Goal: Information Seeking & Learning: Learn about a topic

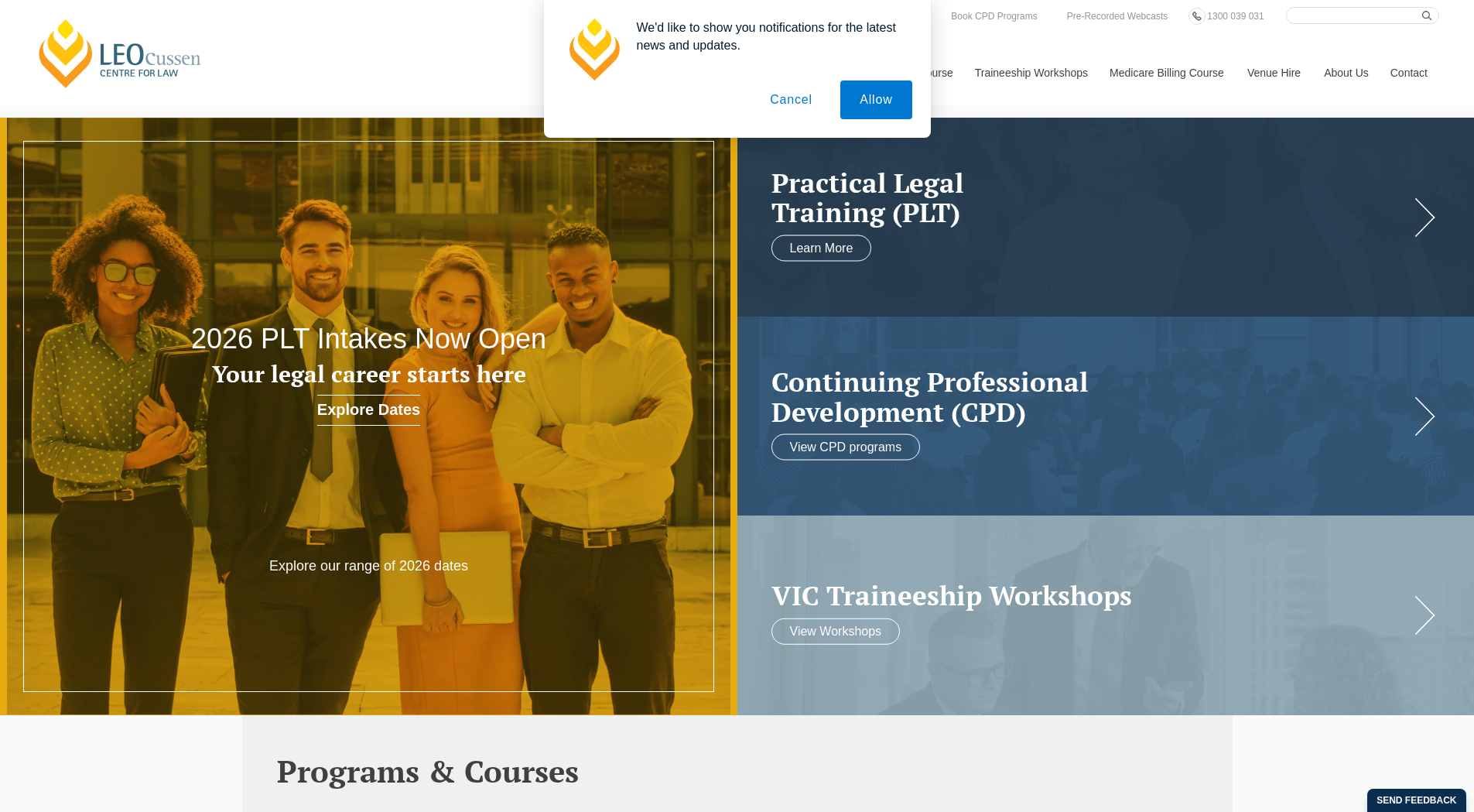
click at [798, 101] on button "Cancel" at bounding box center [791, 100] width 82 height 39
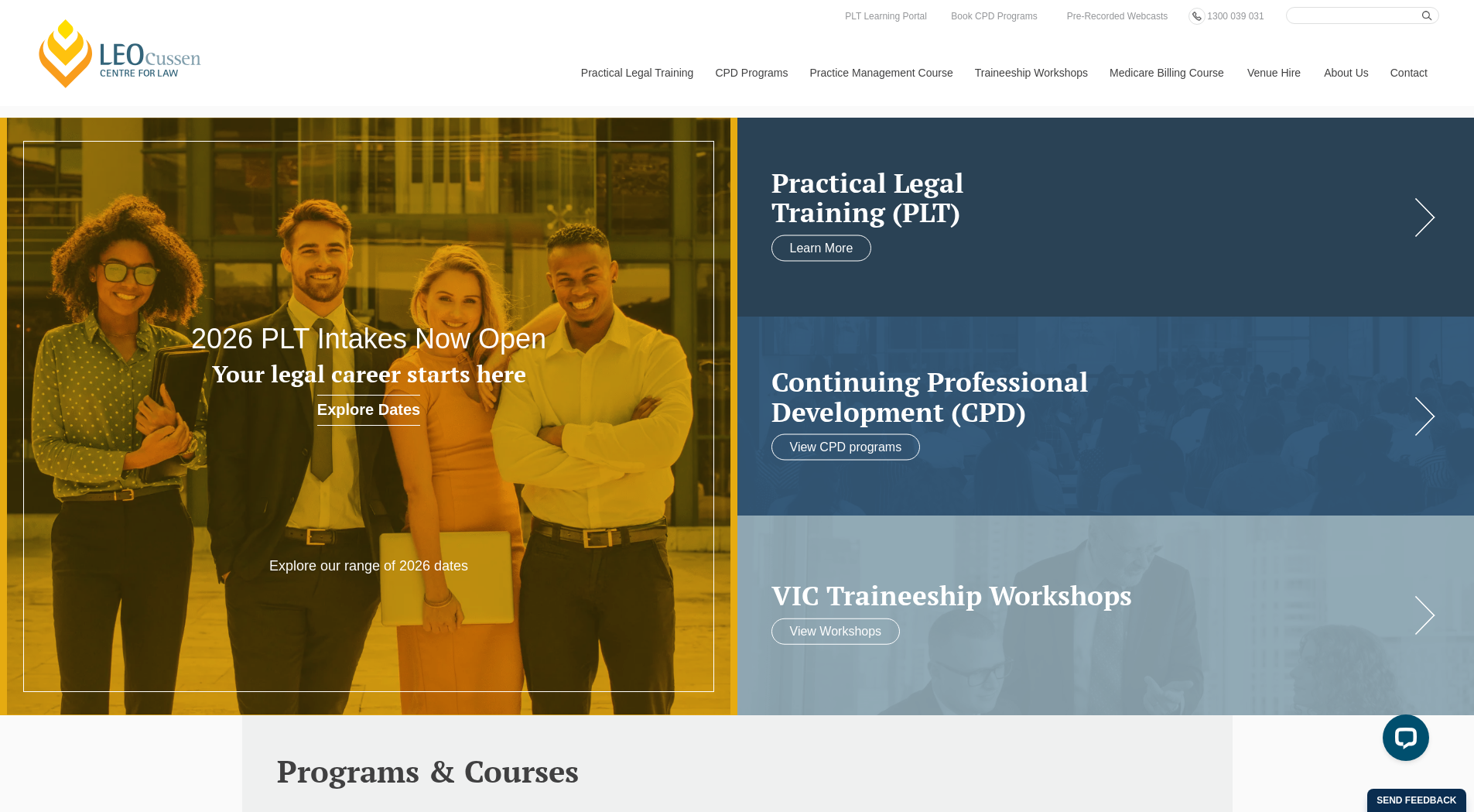
click at [1403, 230] on link at bounding box center [1106, 217] width 737 height 199
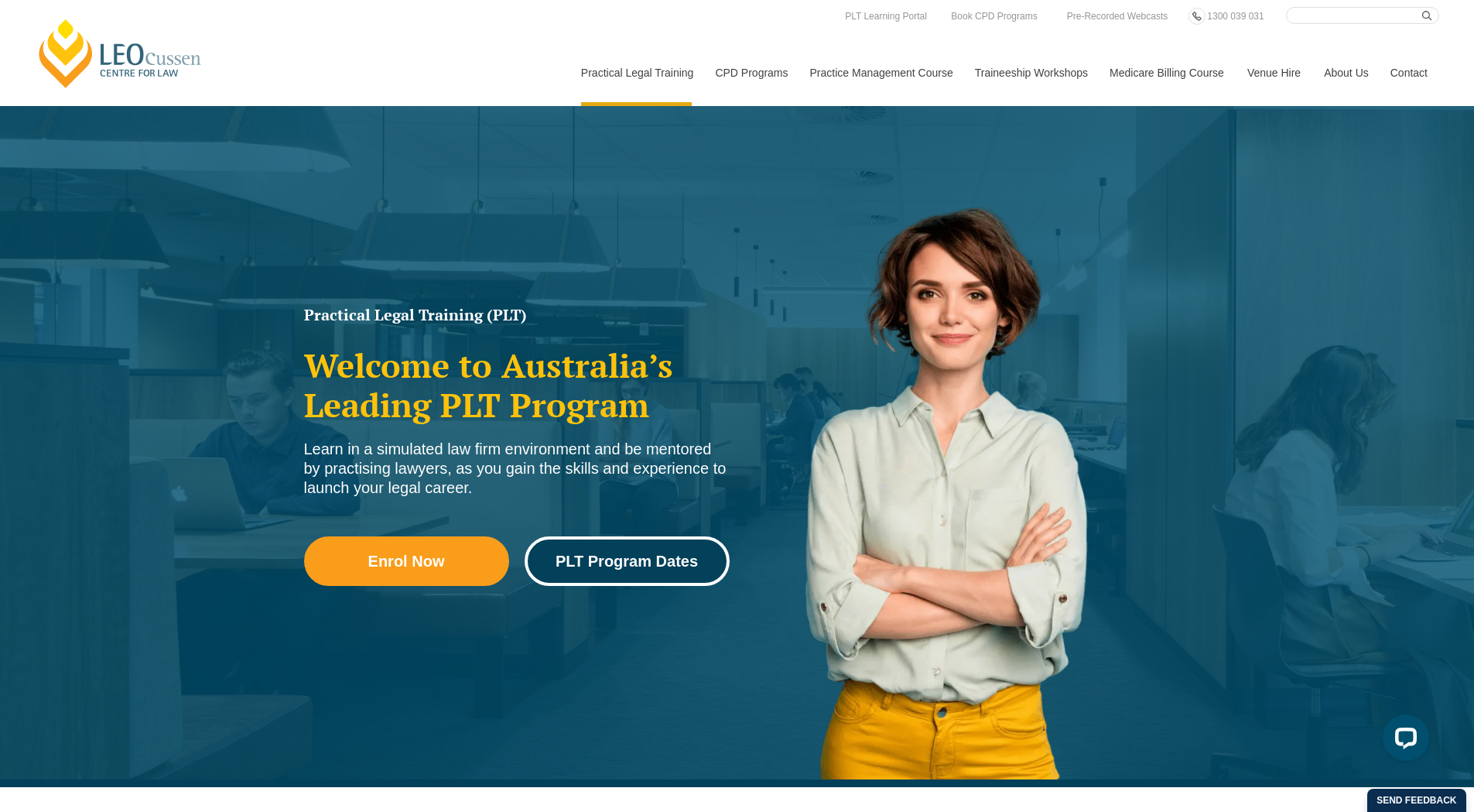
click at [649, 559] on span "PLT Program Dates" at bounding box center [626, 561] width 142 height 16
click at [621, 564] on span "PLT Program Dates" at bounding box center [626, 561] width 142 height 16
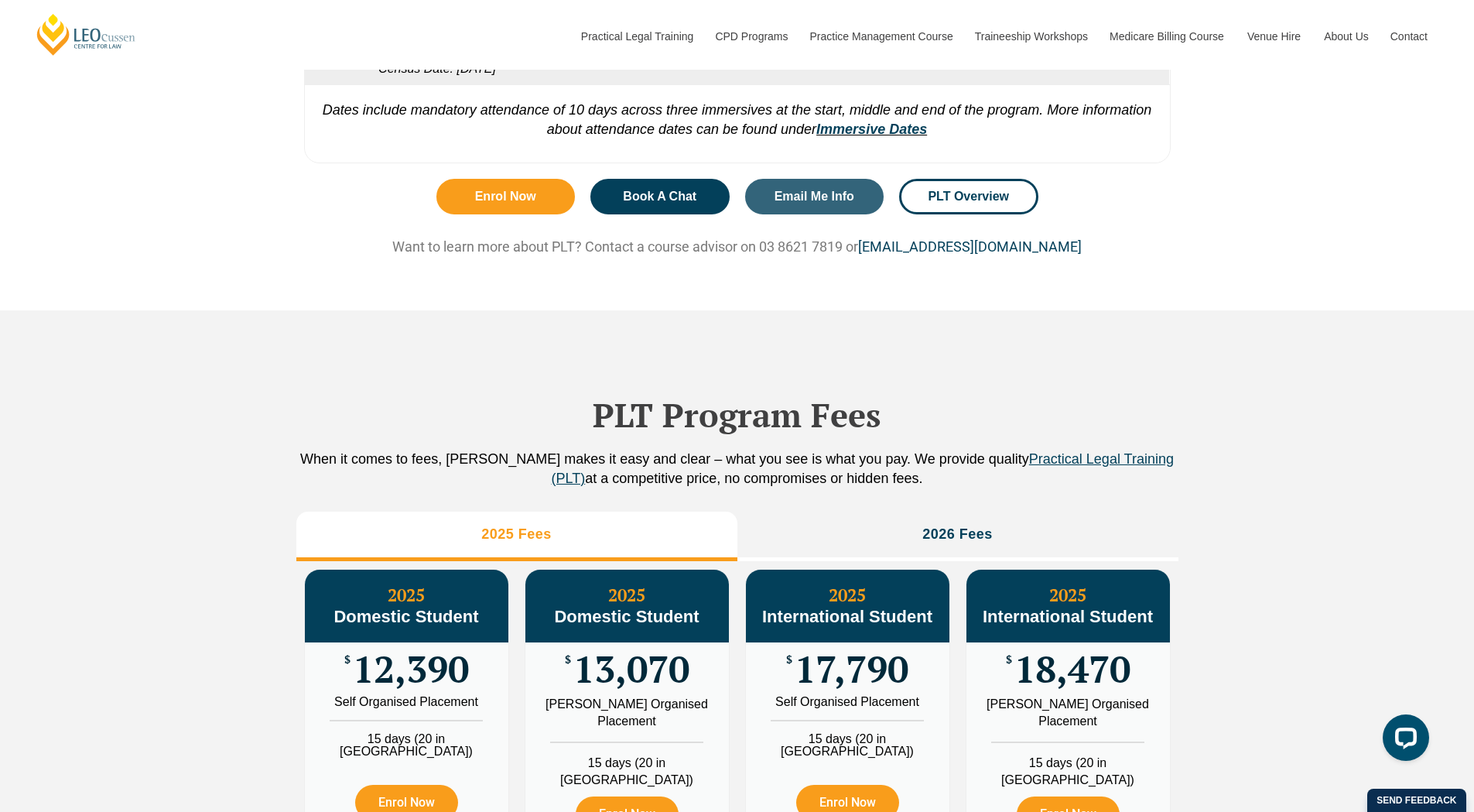
scroll to position [1547, 0]
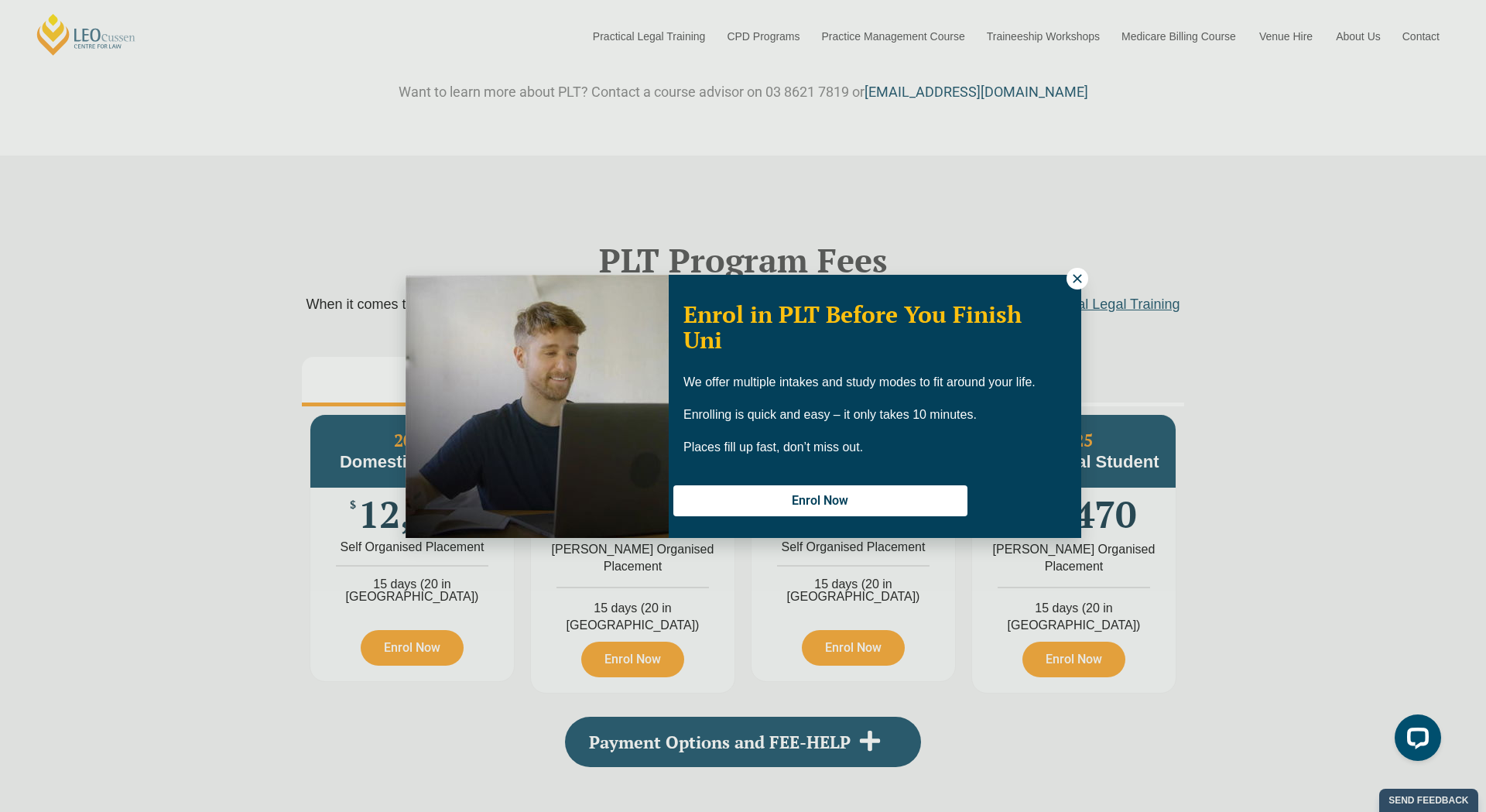
click at [1070, 275] on icon at bounding box center [1077, 279] width 14 height 14
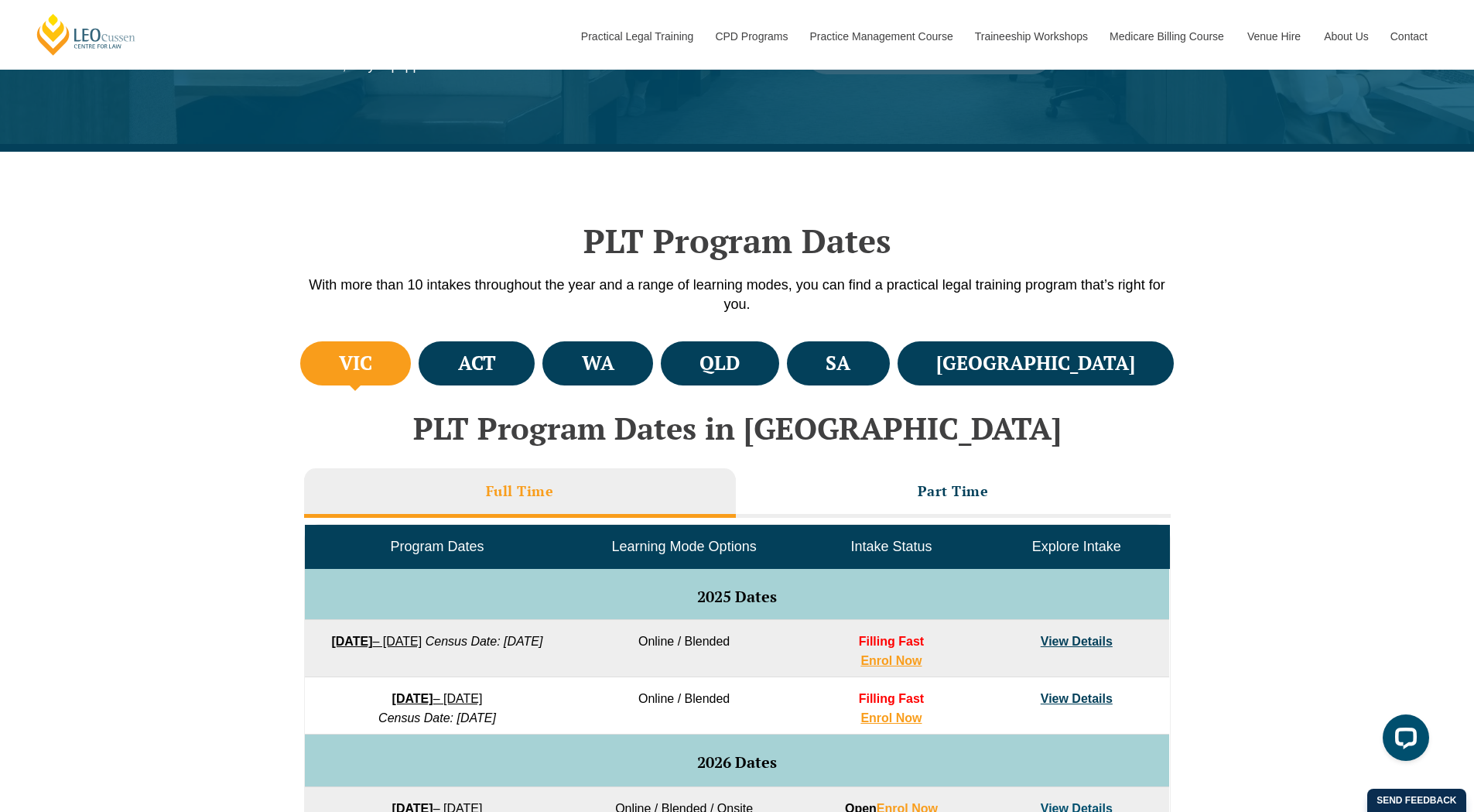
scroll to position [465, 0]
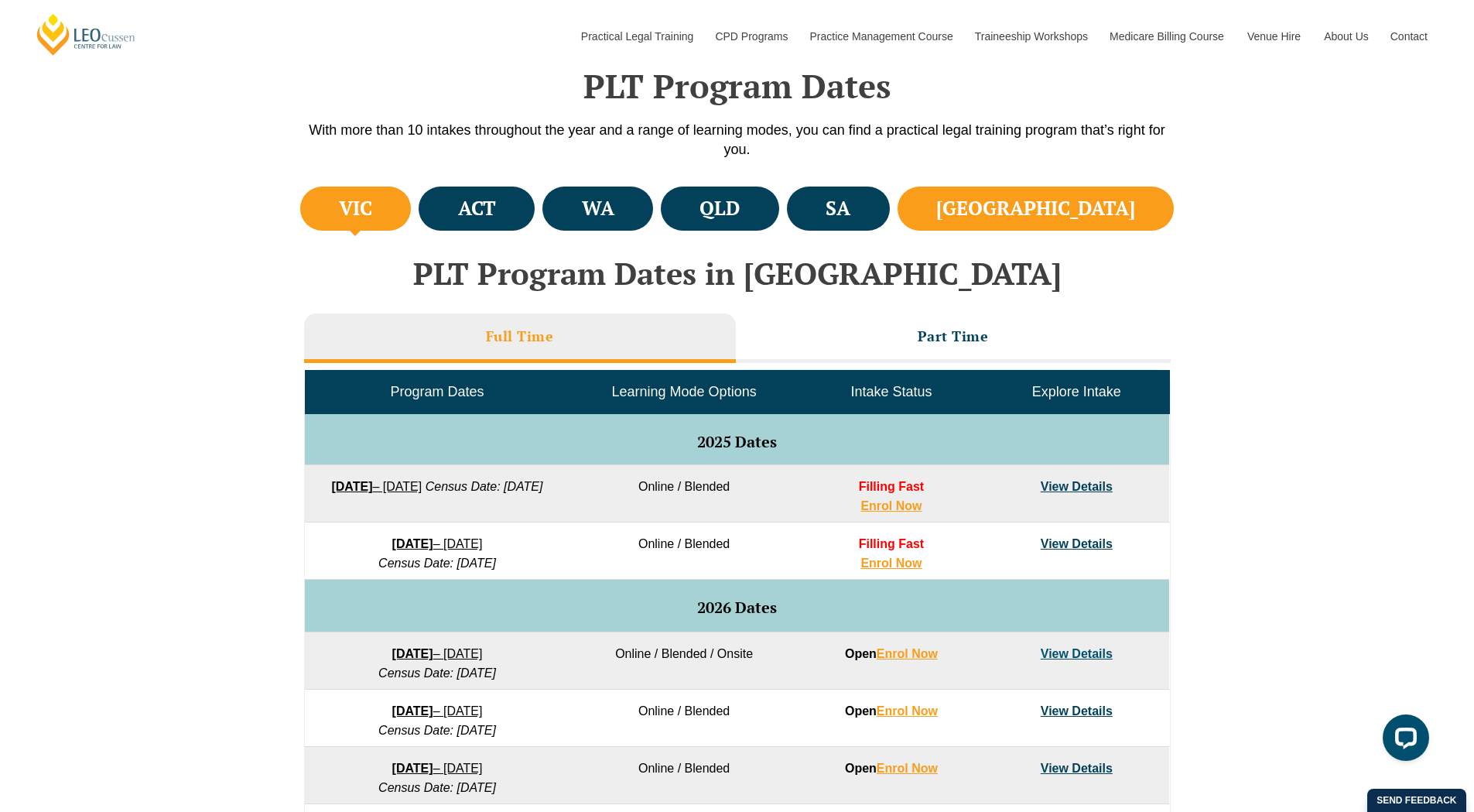
click at [1094, 209] on h4 "[GEOGRAPHIC_DATA]" at bounding box center [1036, 209] width 199 height 26
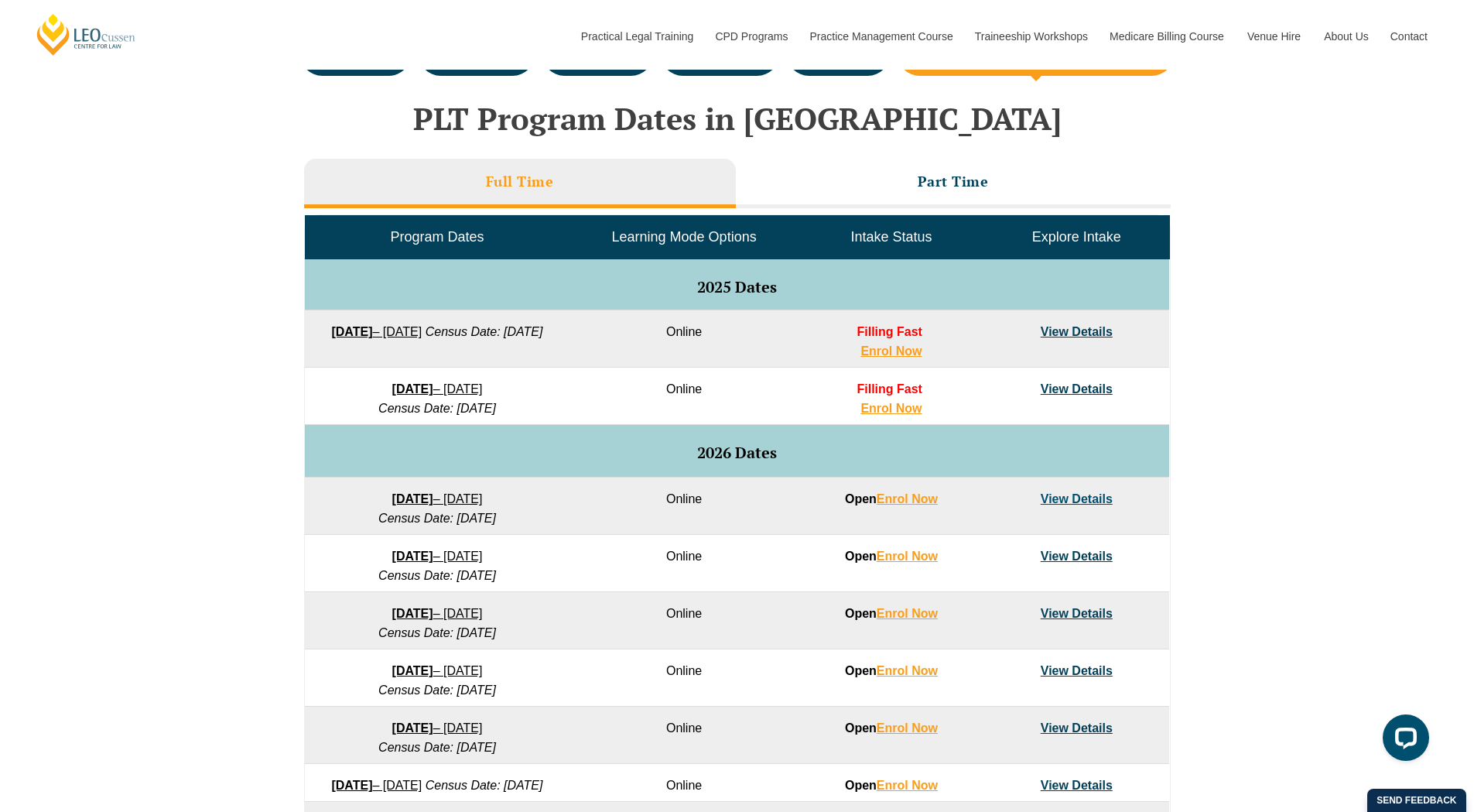
scroll to position [774, 0]
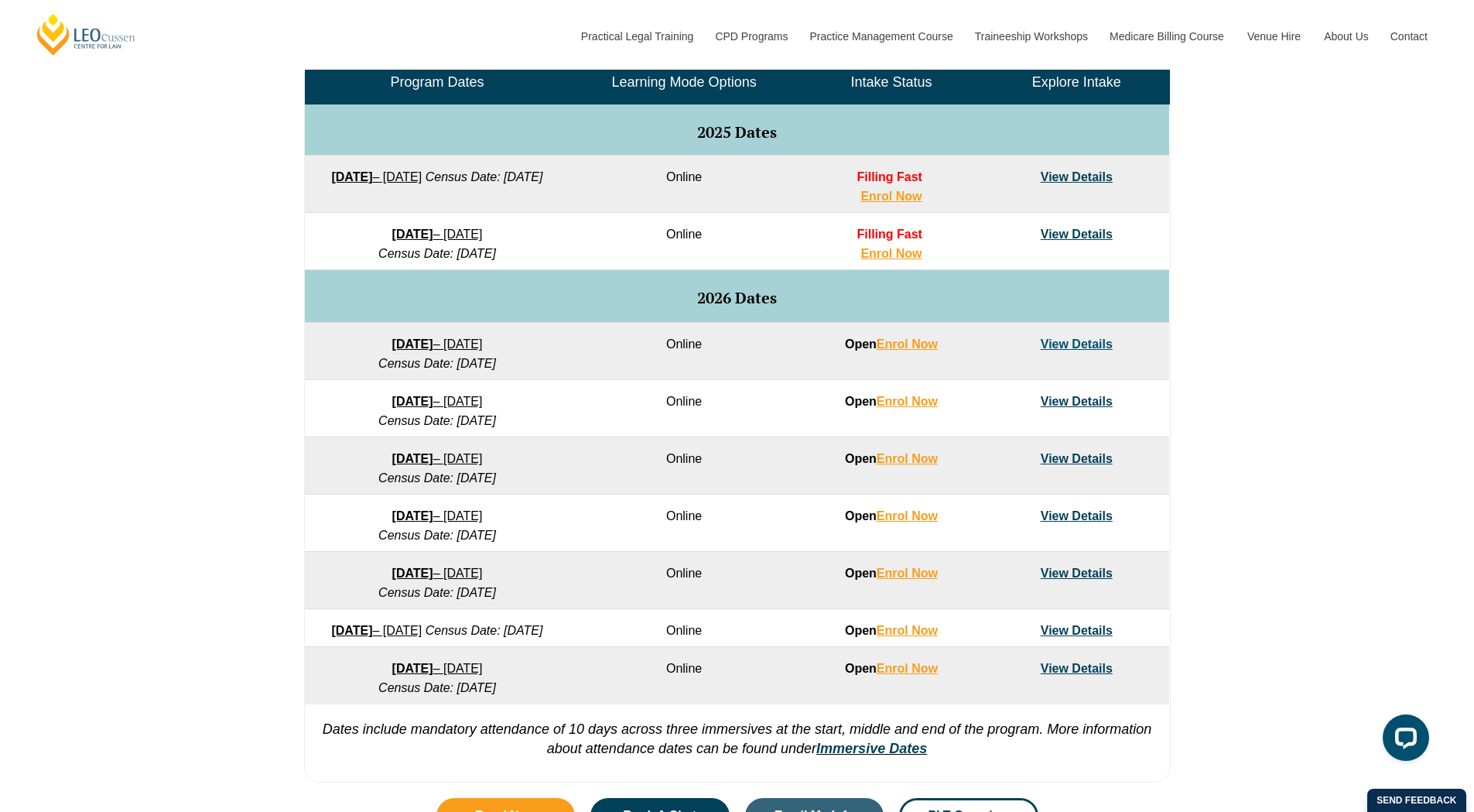
click at [1094, 179] on link "View Details" at bounding box center [1077, 176] width 72 height 13
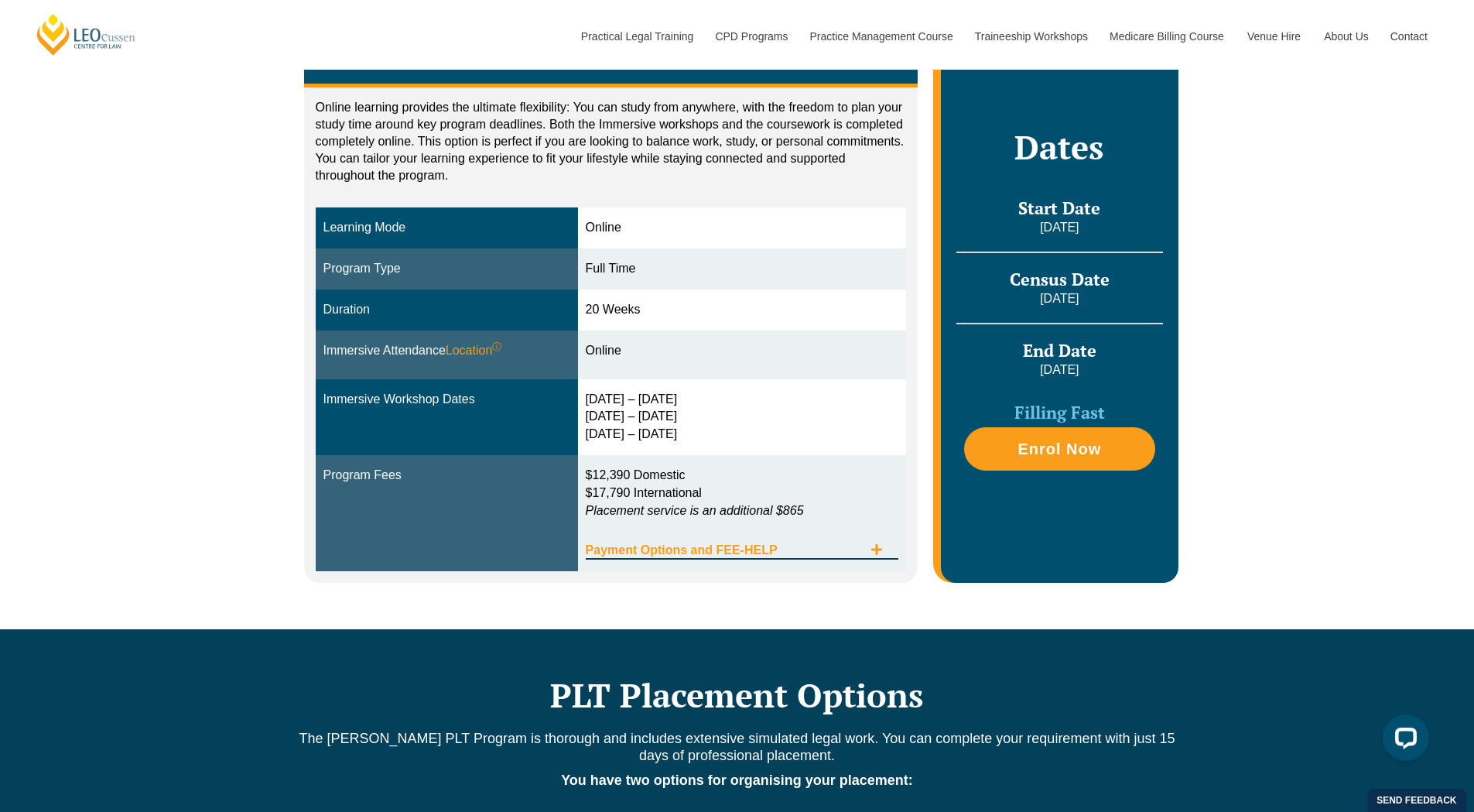
click at [895, 548] on div "Payment Options and FEE-HELP" at bounding box center [742, 543] width 314 height 32
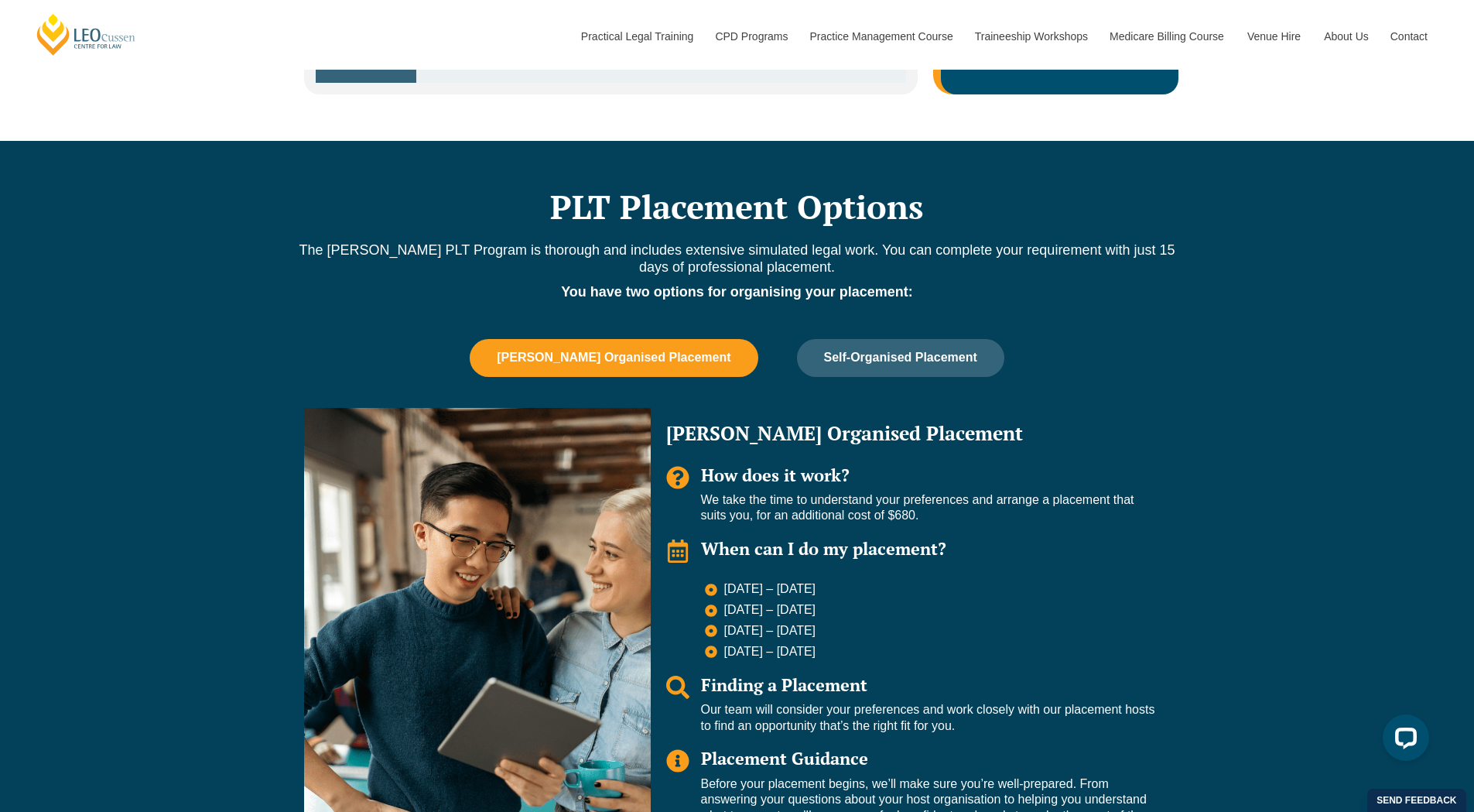
scroll to position [1393, 0]
